Goal: Information Seeking & Learning: Learn about a topic

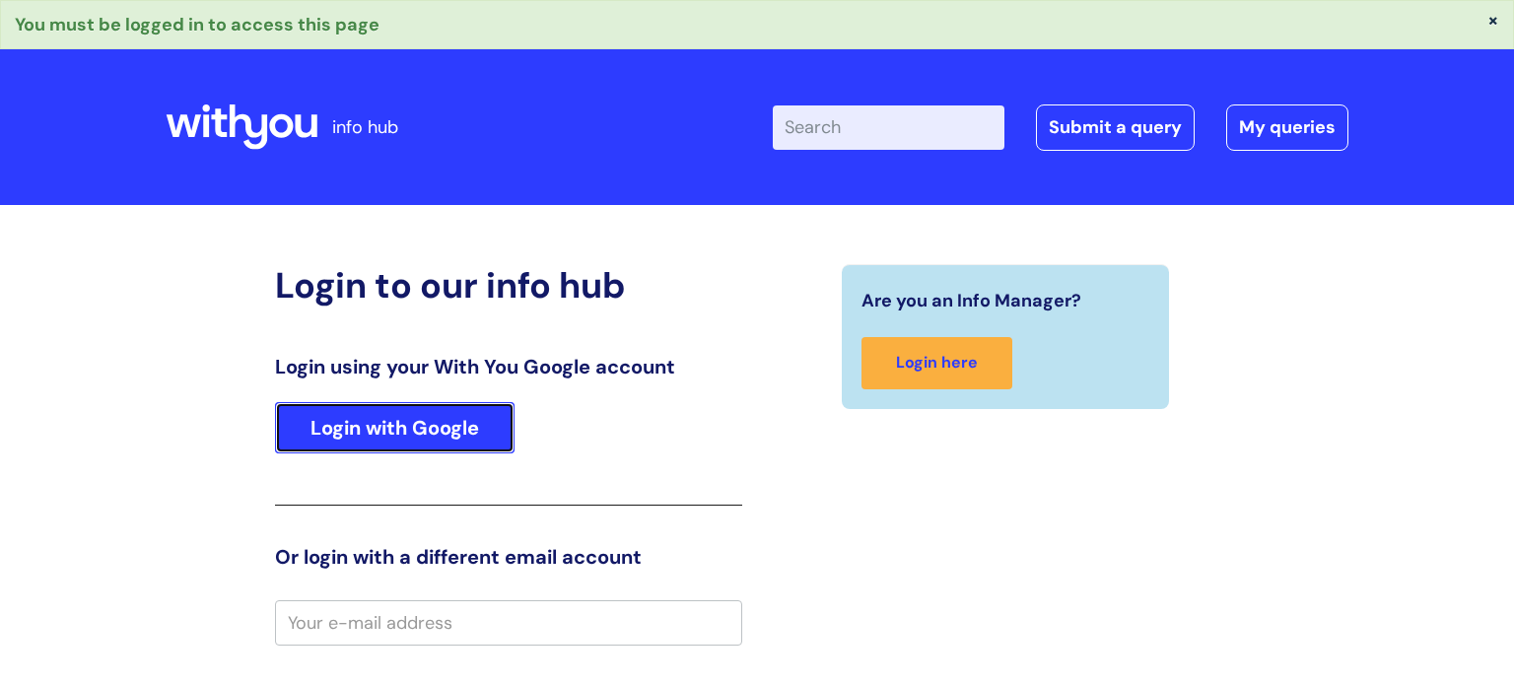
click at [400, 428] on link "Login with Google" at bounding box center [394, 427] width 239 height 51
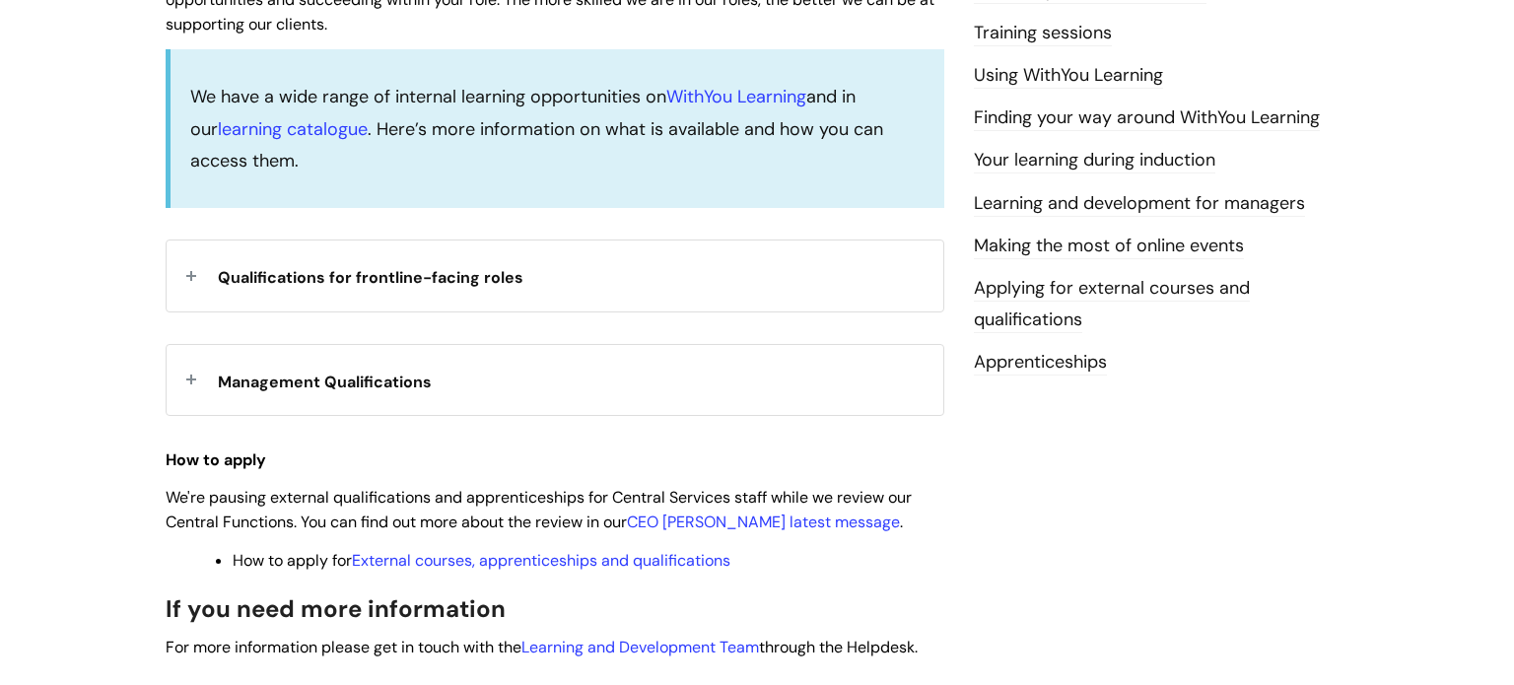
scroll to position [590, 0]
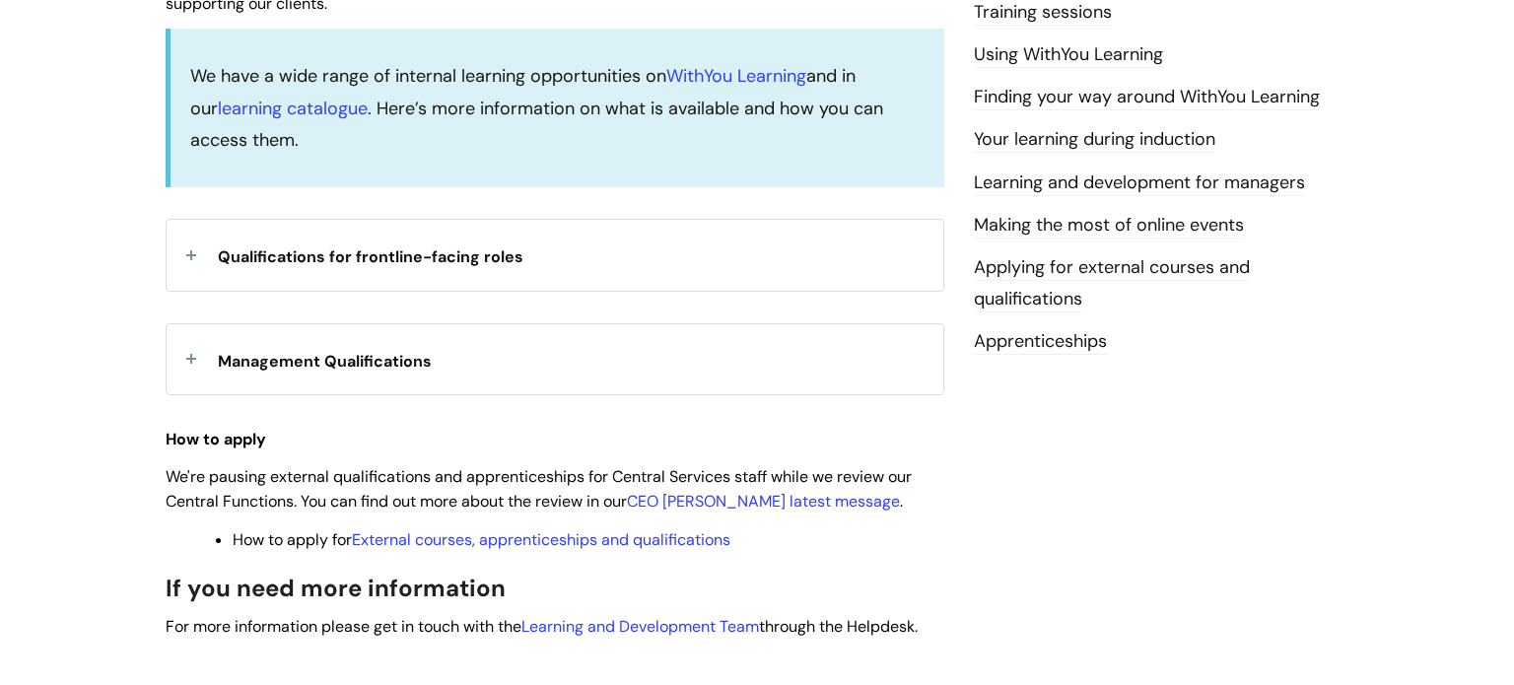
click at [403, 371] on span "Management Qualifications" at bounding box center [325, 361] width 214 height 21
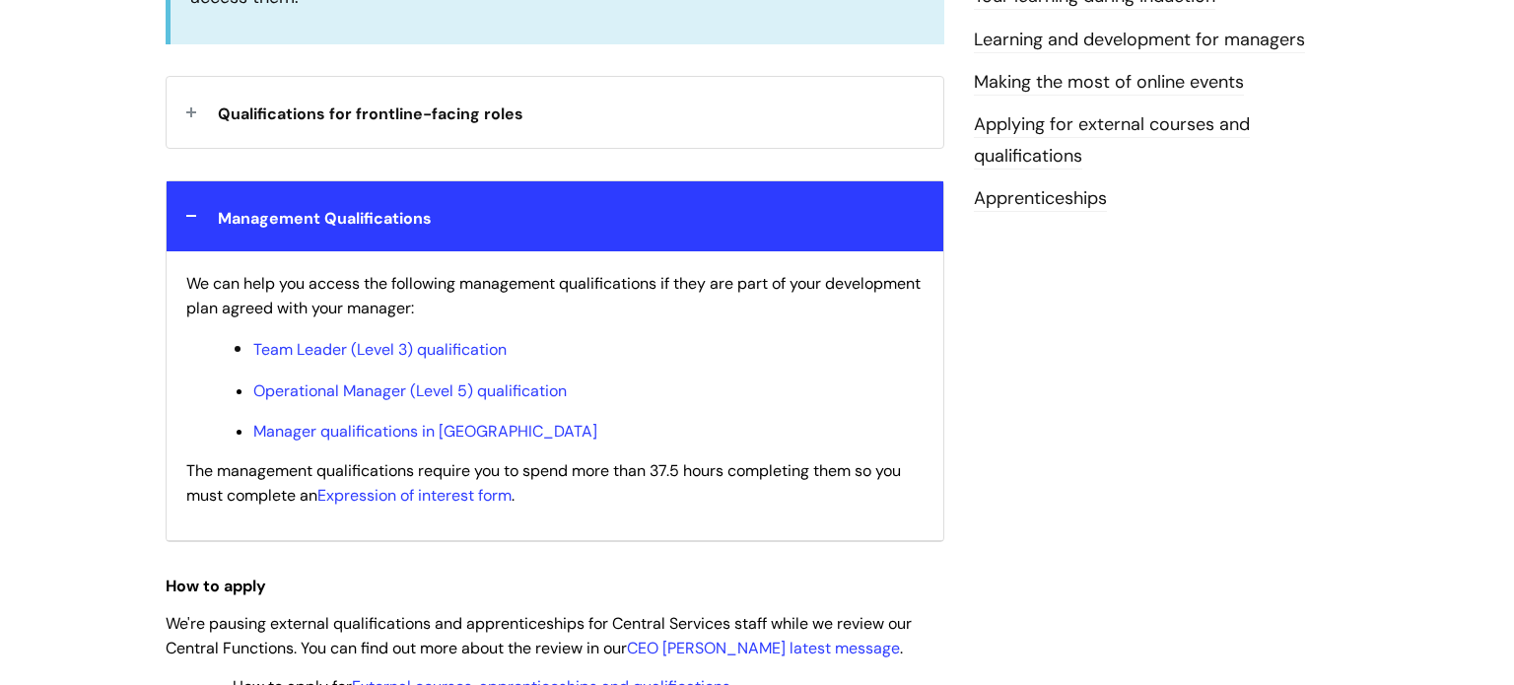
scroll to position [743, 0]
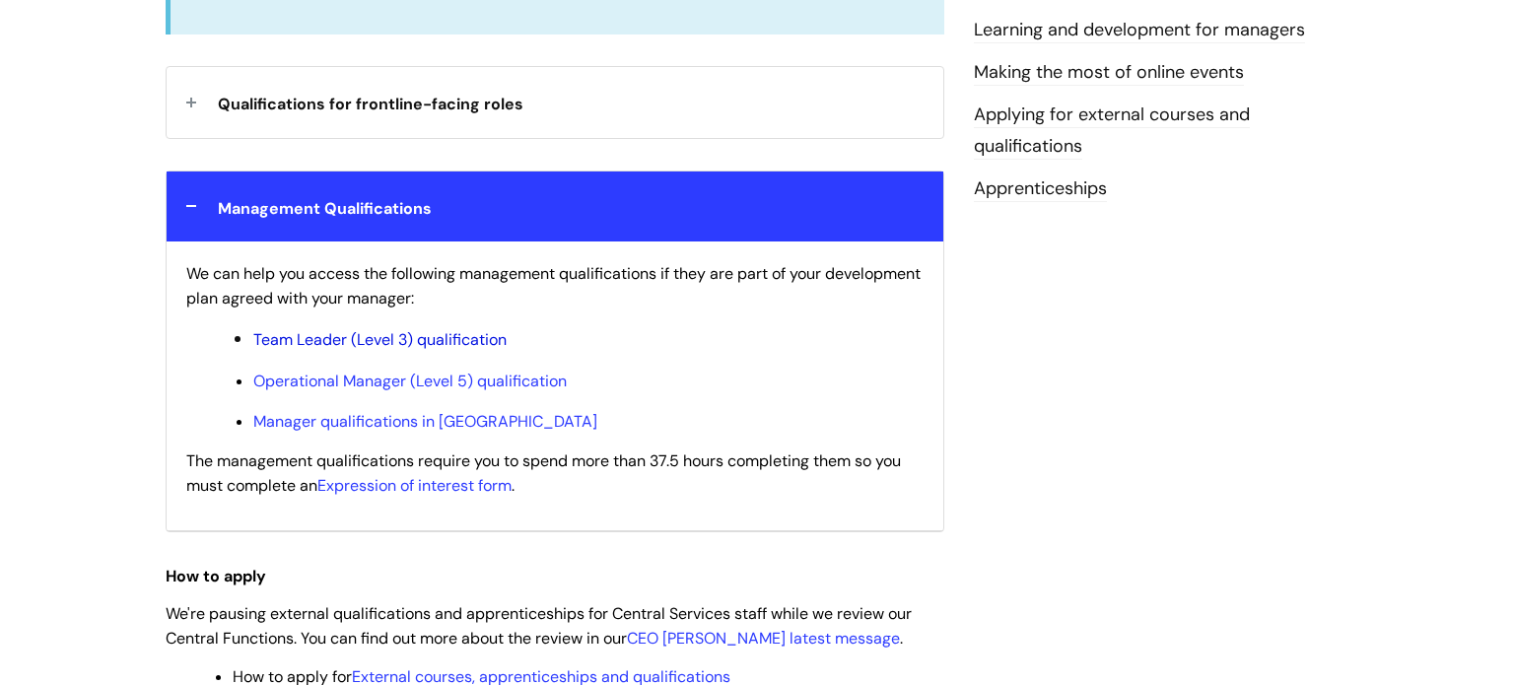
click at [478, 340] on link "Team Leader (Level 3) qualification" at bounding box center [379, 339] width 253 height 21
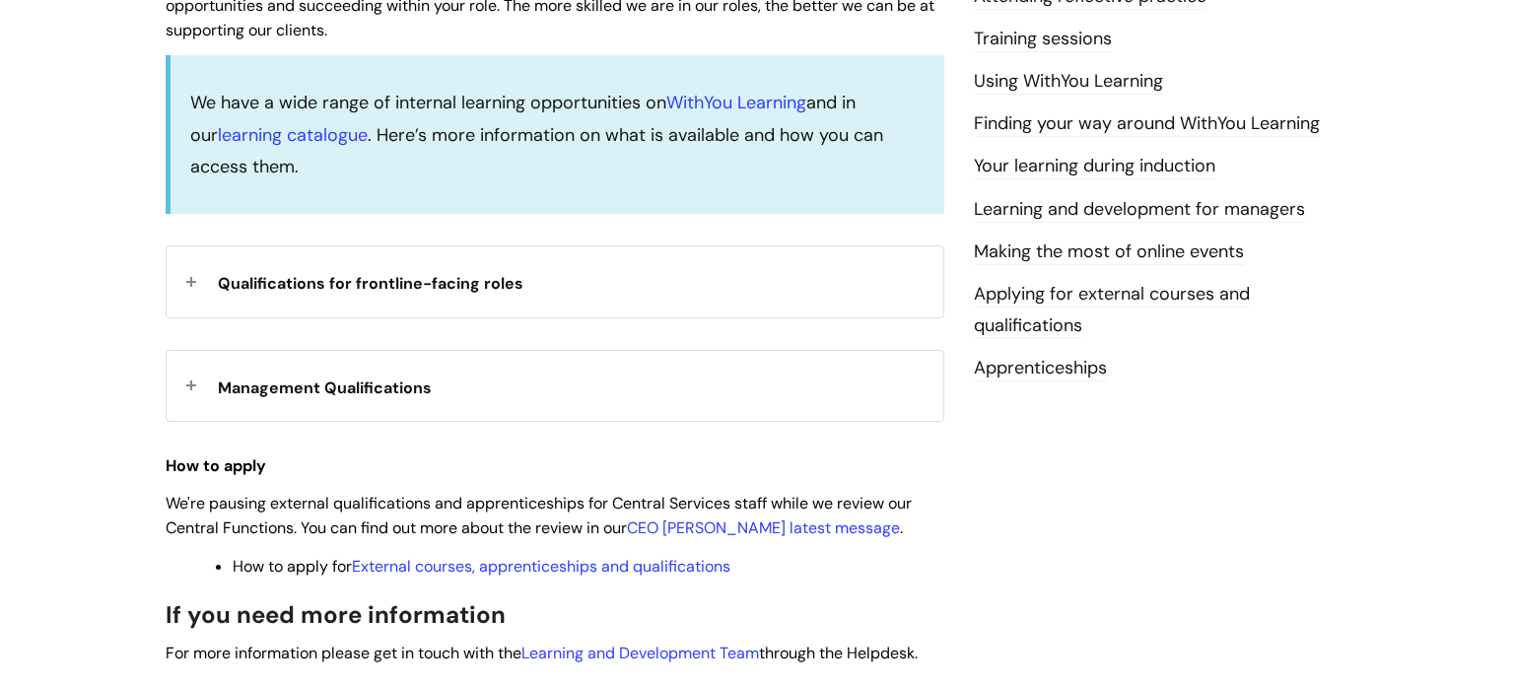
scroll to position [662, 0]
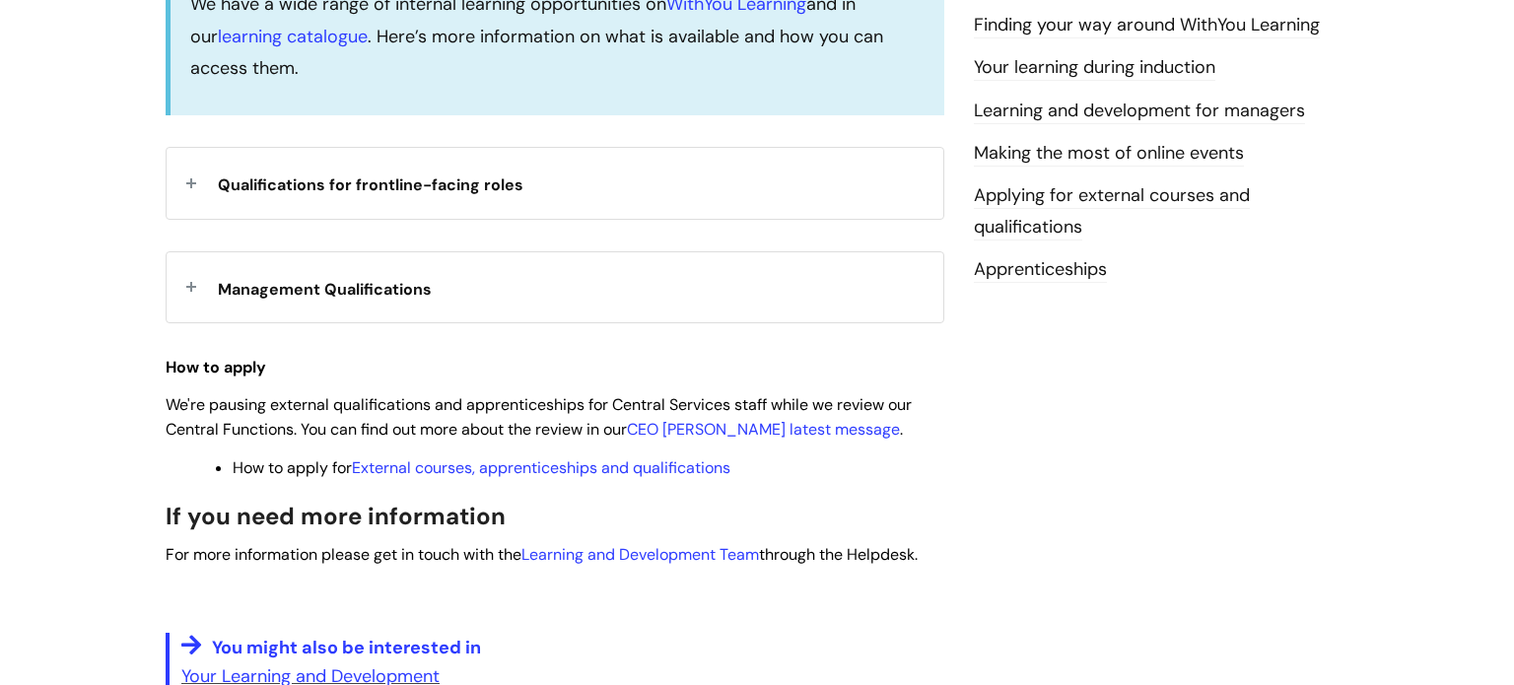
click at [406, 287] on span "Management Qualifications" at bounding box center [325, 289] width 214 height 21
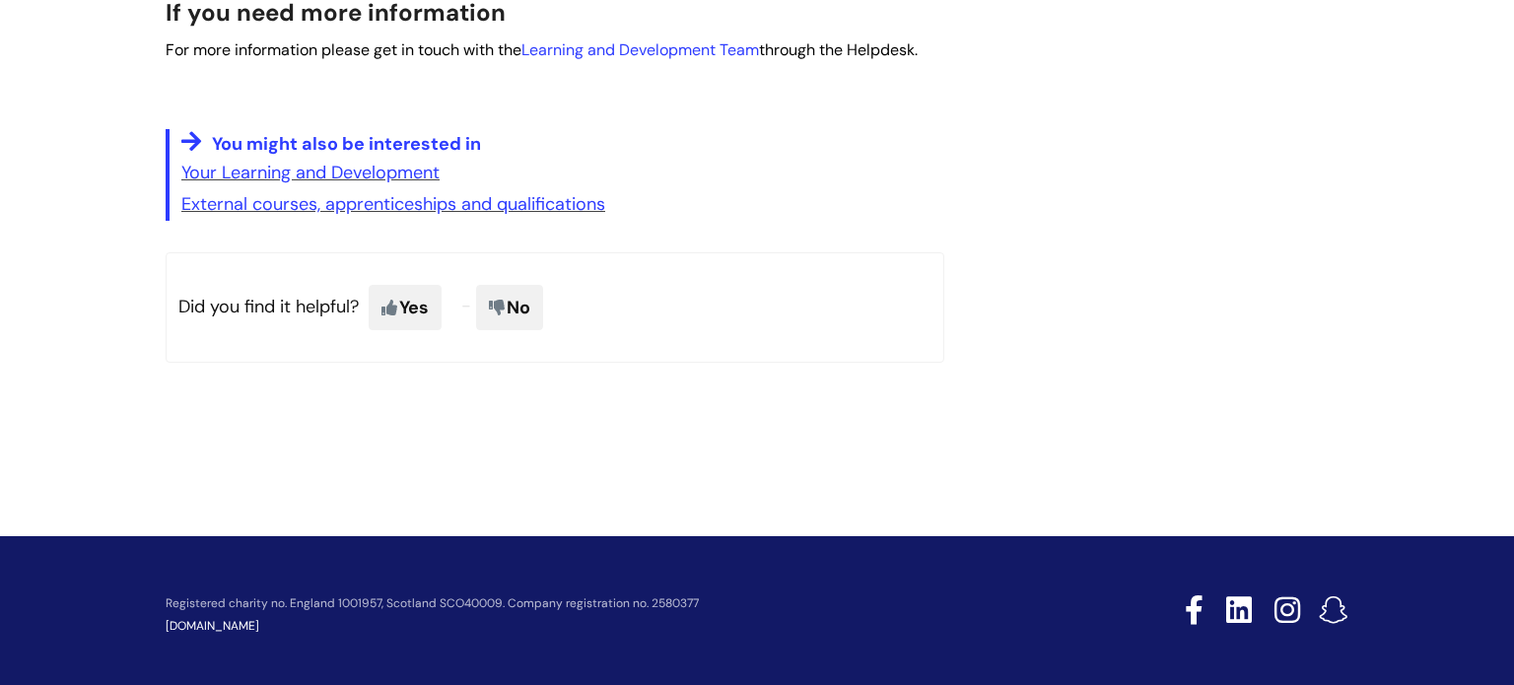
scroll to position [1458, 0]
